Goal: Task Accomplishment & Management: Manage account settings

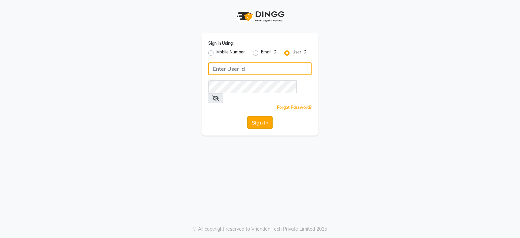
type input "9372533163"
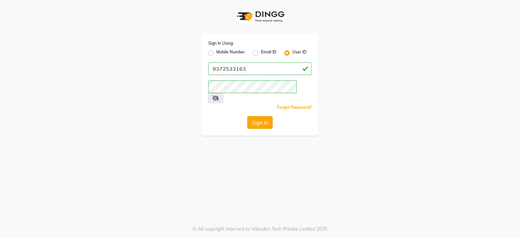
click at [253, 116] on button "Sign In" at bounding box center [259, 122] width 25 height 13
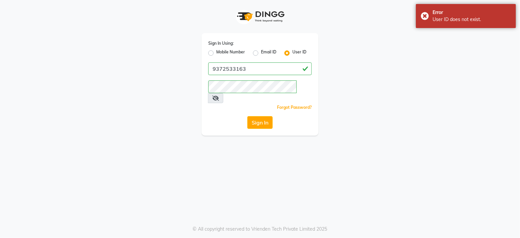
click at [216, 53] on label "Mobile Number" at bounding box center [230, 53] width 29 height 8
click at [216, 53] on input "Mobile Number" at bounding box center [218, 51] width 4 height 4
radio input "true"
radio input "false"
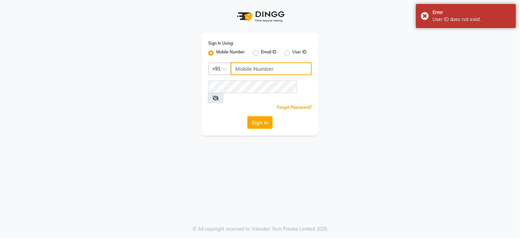
click at [264, 70] on input "Username" at bounding box center [270, 68] width 81 height 13
type input "9919553777"
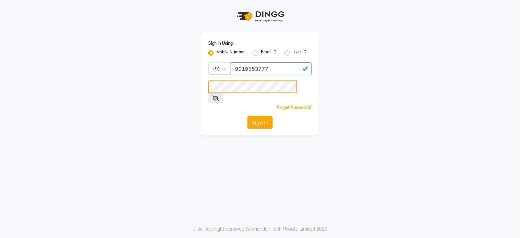
click at [247, 116] on button "Sign In" at bounding box center [259, 122] width 25 height 13
